Goal: Book appointment/travel/reservation

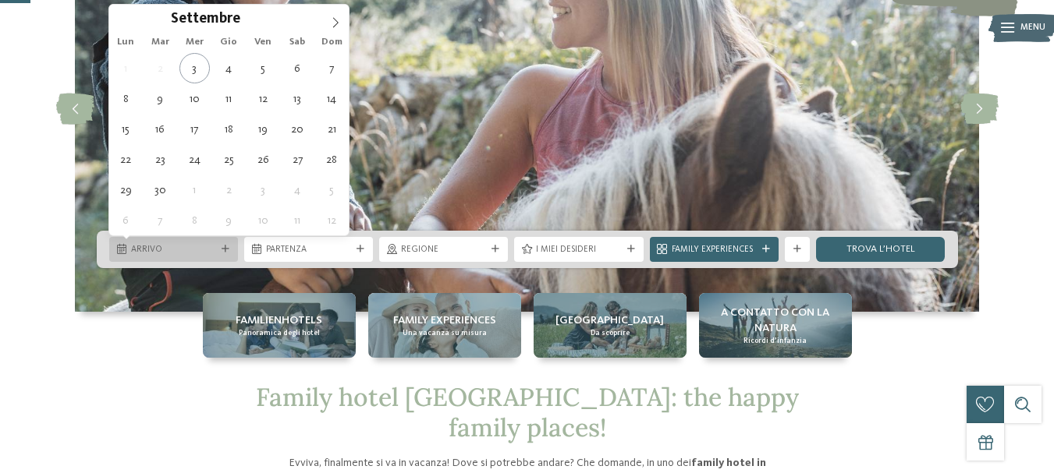
click at [213, 250] on span "Arrivo" at bounding box center [173, 250] width 85 height 12
click at [342, 26] on span at bounding box center [335, 18] width 27 height 27
type input "****"
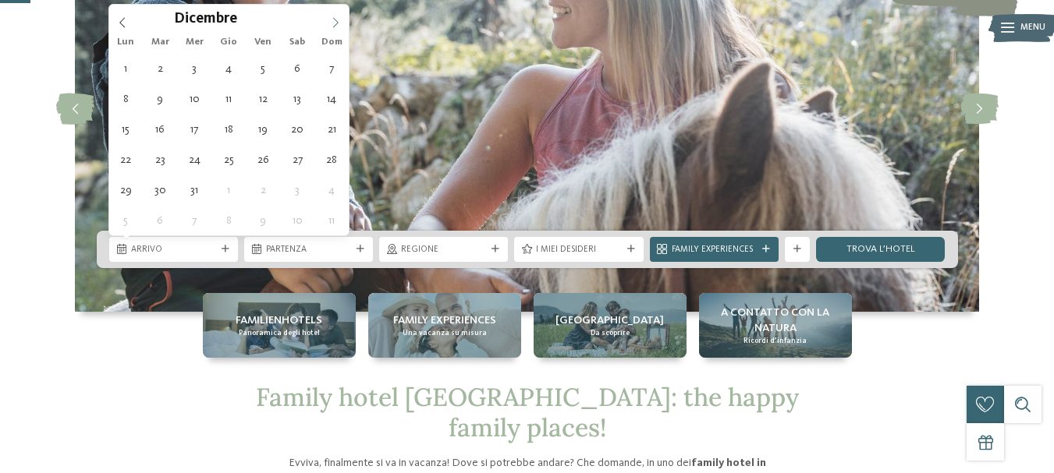
click at [342, 26] on span at bounding box center [335, 18] width 27 height 27
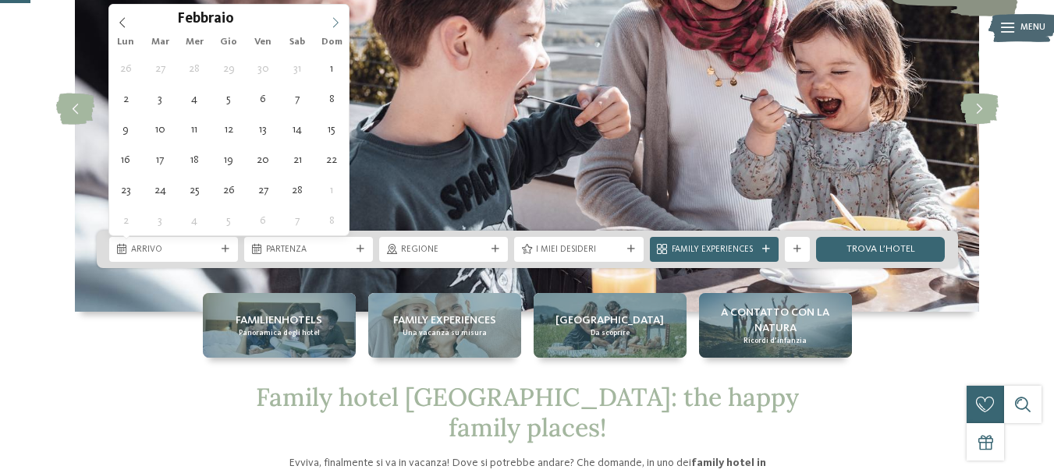
click at [342, 26] on span at bounding box center [335, 18] width 27 height 27
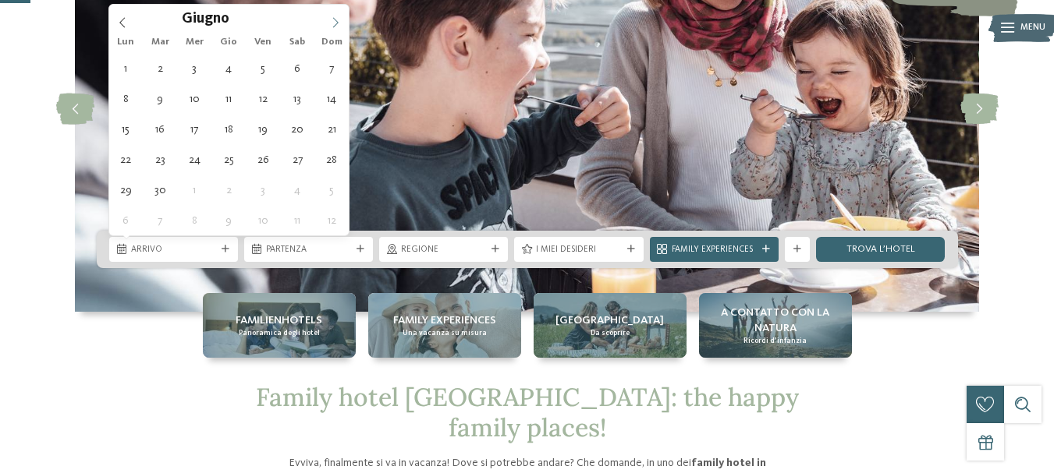
click at [342, 26] on span at bounding box center [335, 18] width 27 height 27
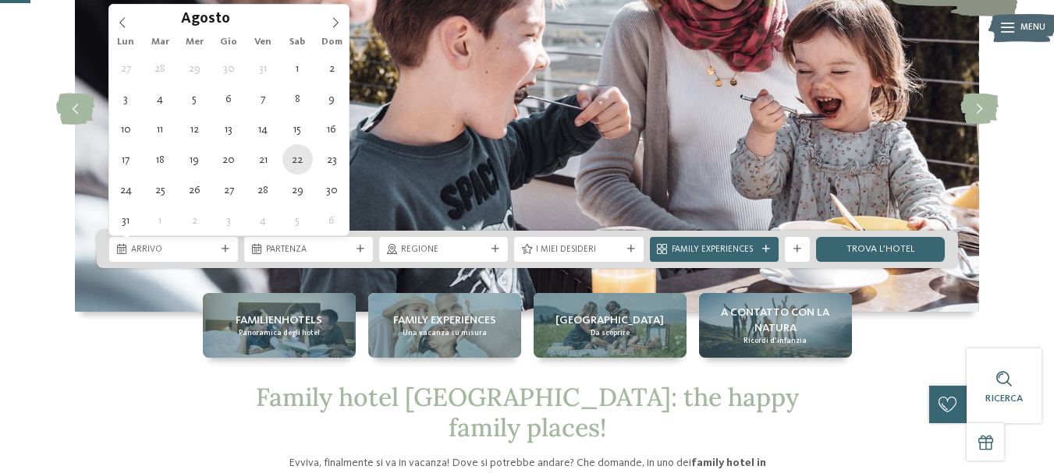
type div "[DATE]"
type input "****"
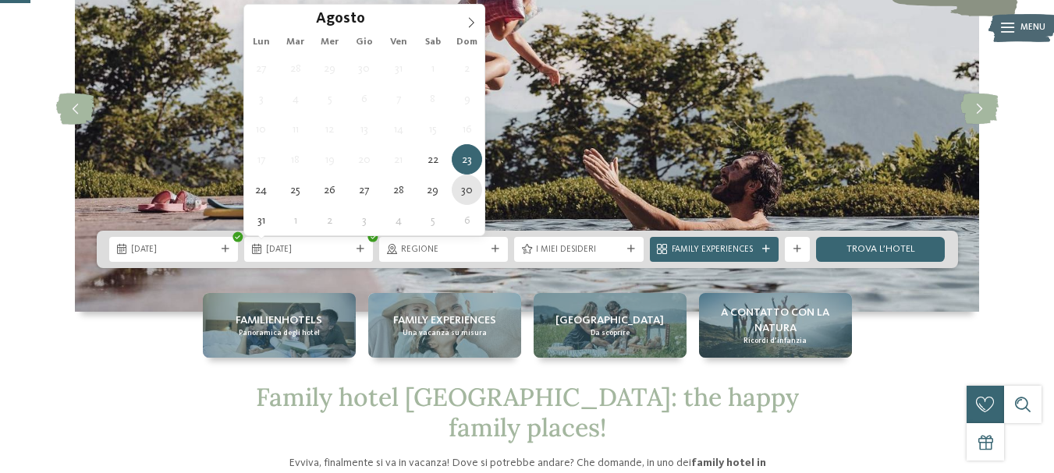
type div "[DATE]"
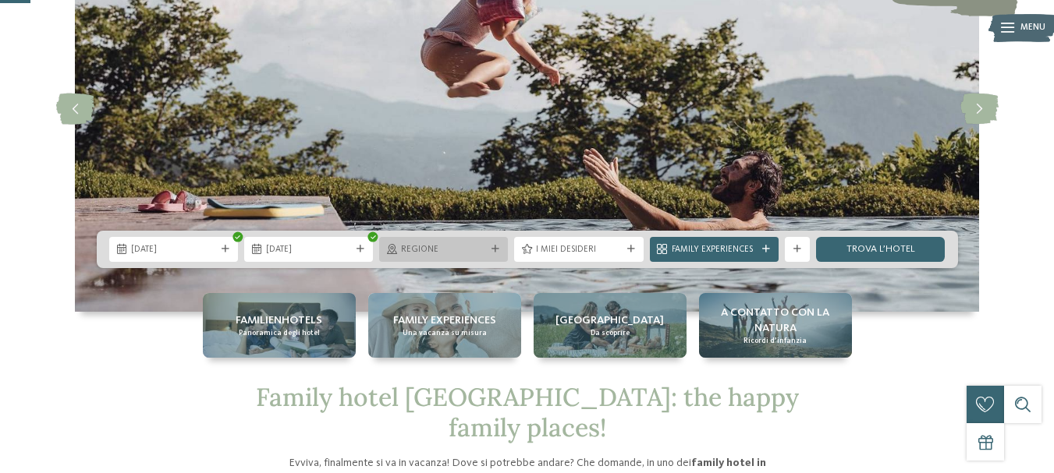
click at [456, 251] on span "Regione" at bounding box center [443, 250] width 85 height 12
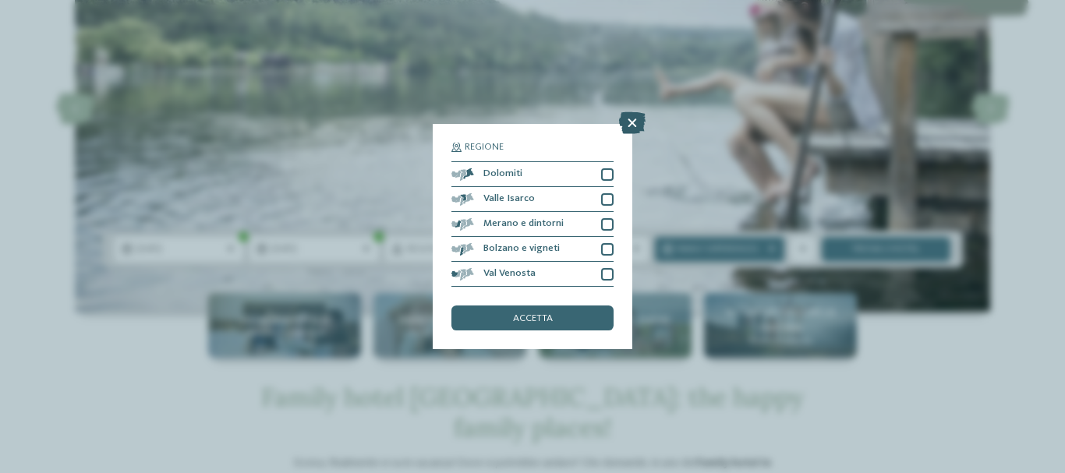
click at [640, 119] on icon at bounding box center [632, 123] width 27 height 22
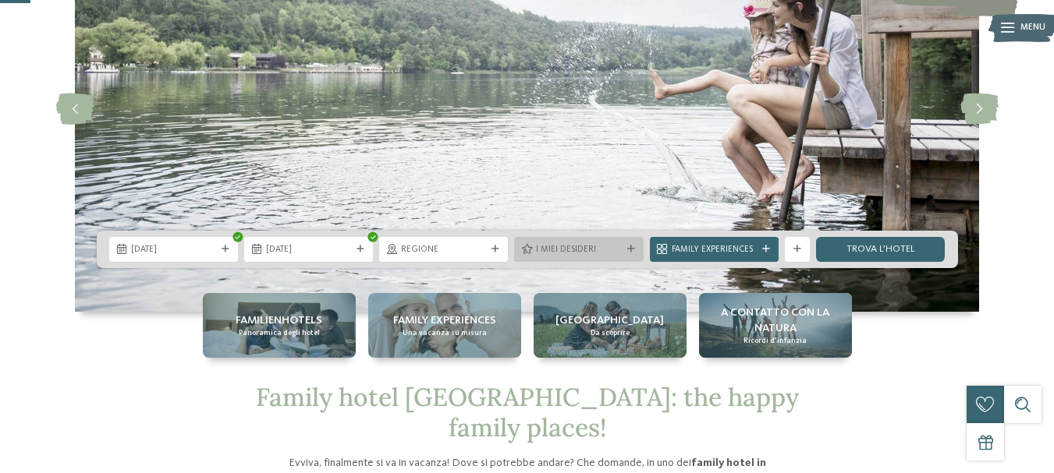
click at [597, 257] on div "I miei desideri" at bounding box center [578, 249] width 129 height 25
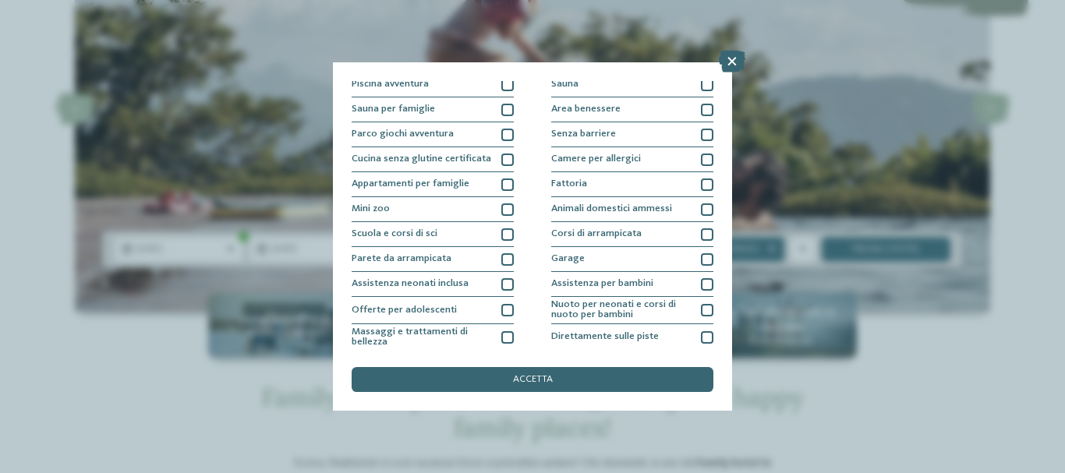
scroll to position [27, 0]
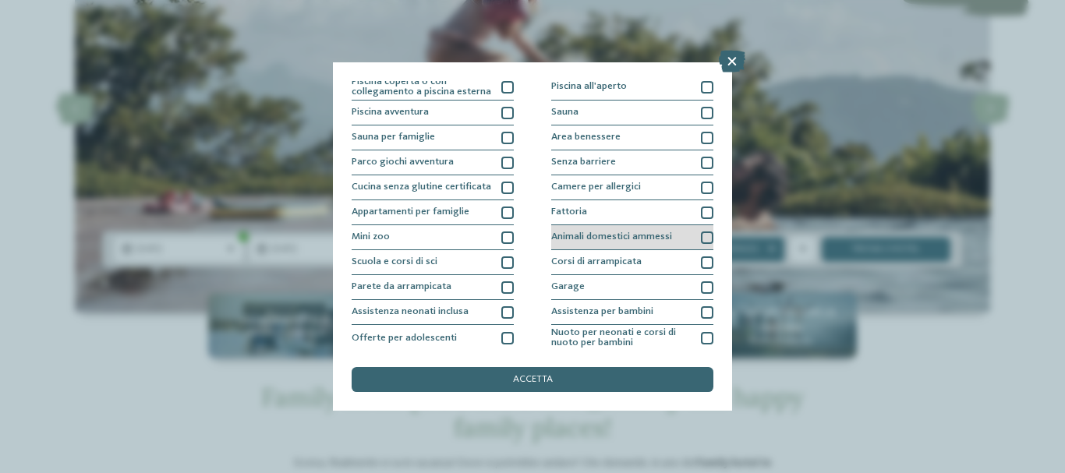
click at [701, 236] on div at bounding box center [707, 238] width 12 height 12
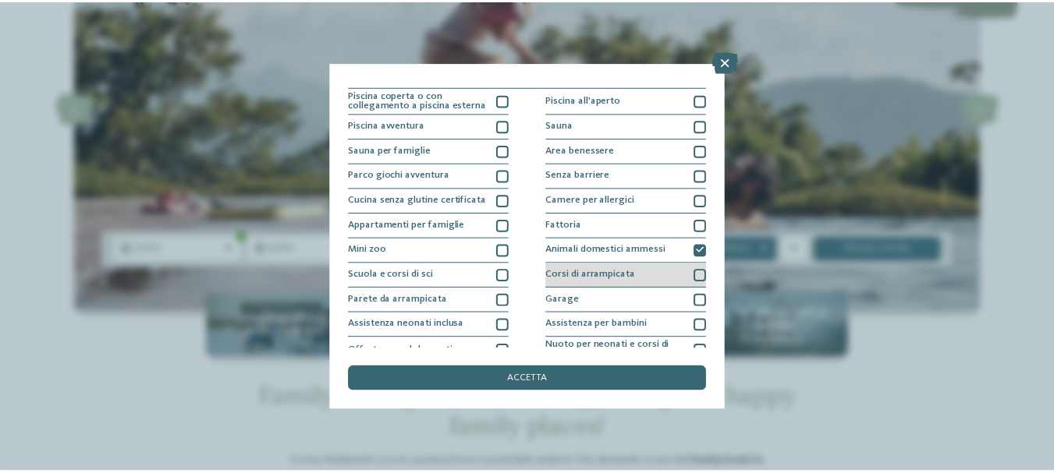
scroll to position [0, 0]
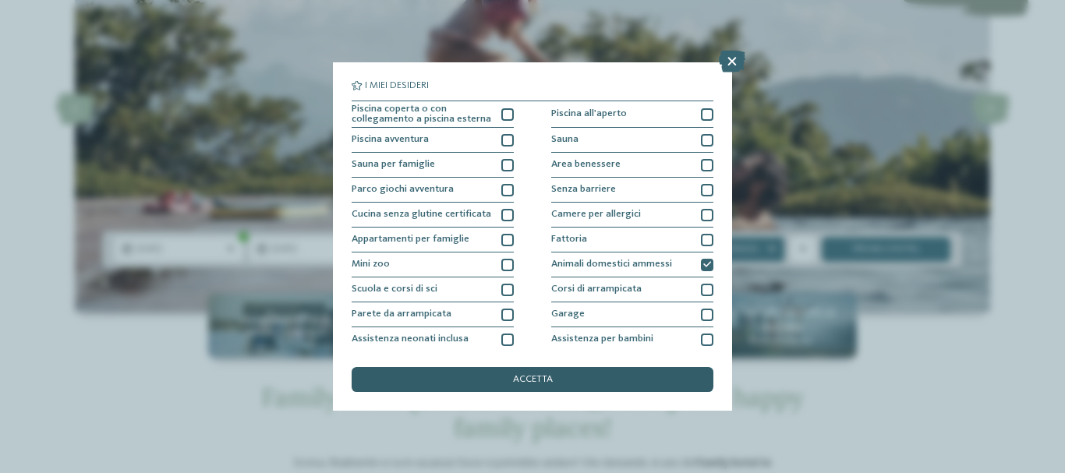
click at [591, 372] on div "accetta" at bounding box center [533, 379] width 362 height 25
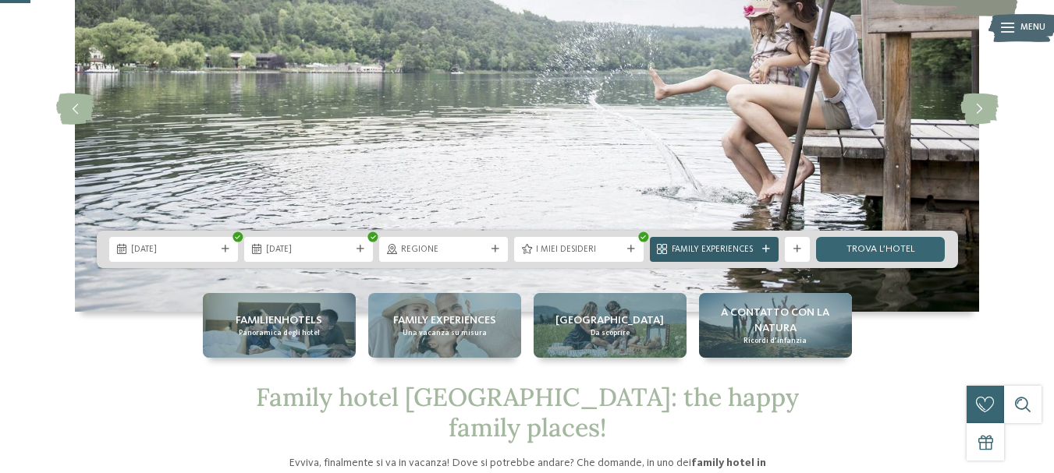
click at [749, 253] on span "Family Experiences" at bounding box center [713, 250] width 85 height 12
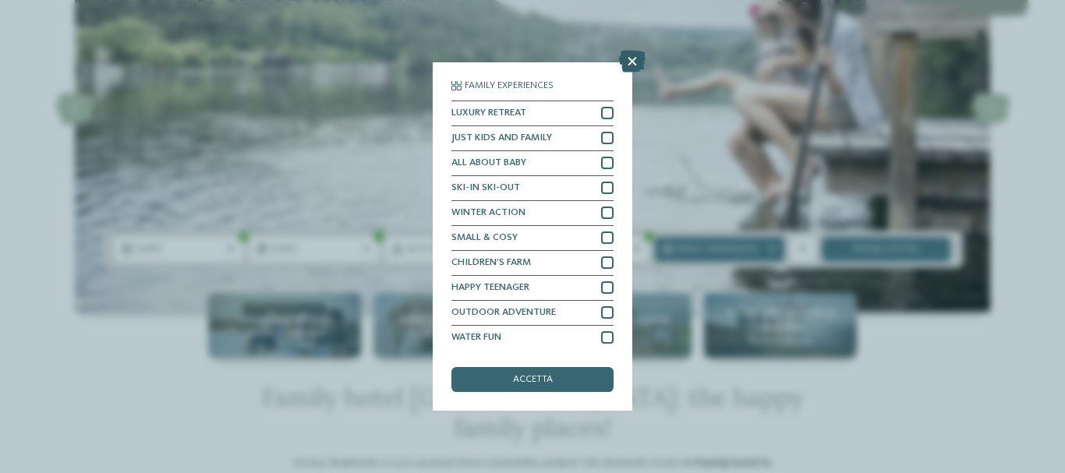
click at [631, 55] on icon at bounding box center [632, 62] width 27 height 22
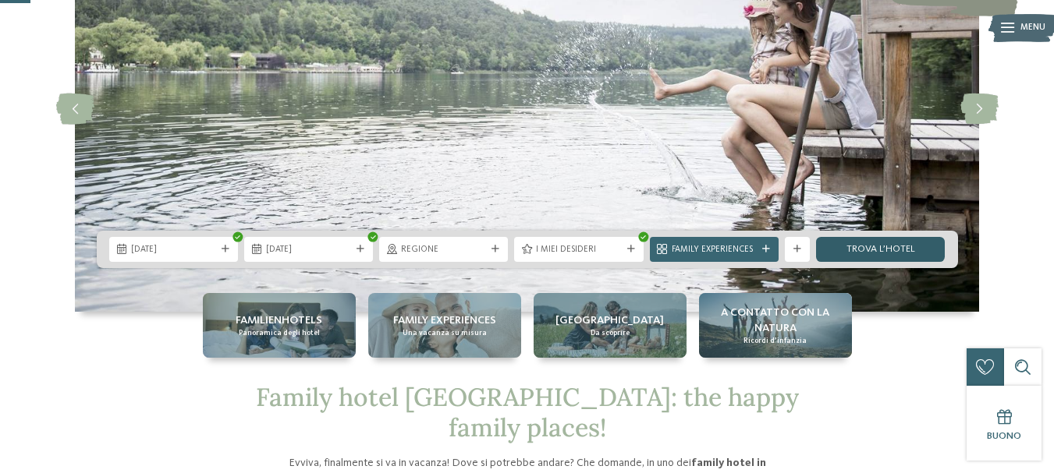
click at [854, 242] on link "trova l’hotel" at bounding box center [880, 249] width 129 height 25
